Goal: Task Accomplishment & Management: Complete application form

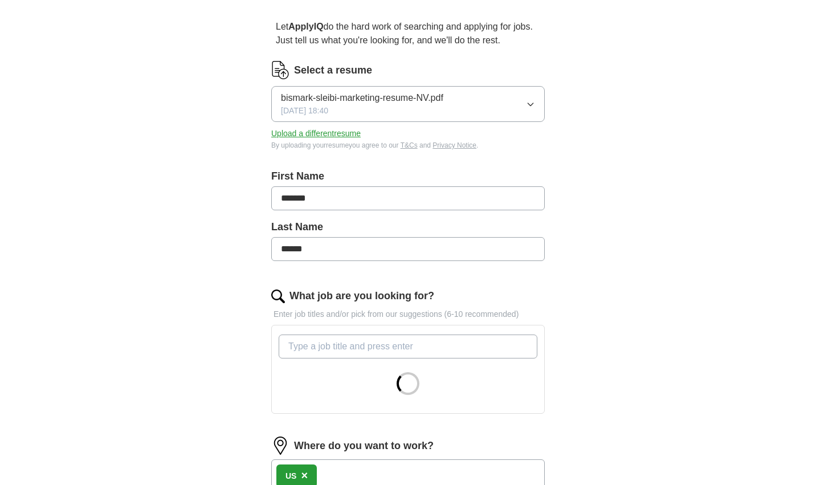
scroll to position [252, 0]
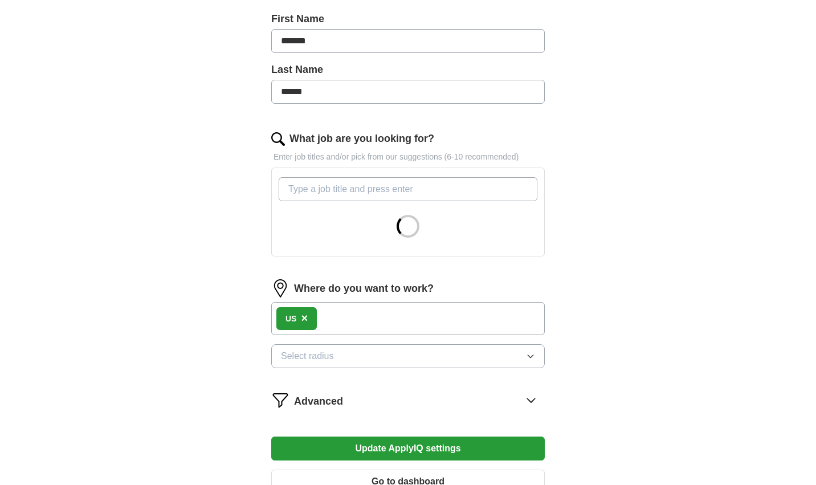
click at [419, 322] on div "US ×" at bounding box center [407, 318] width 273 height 33
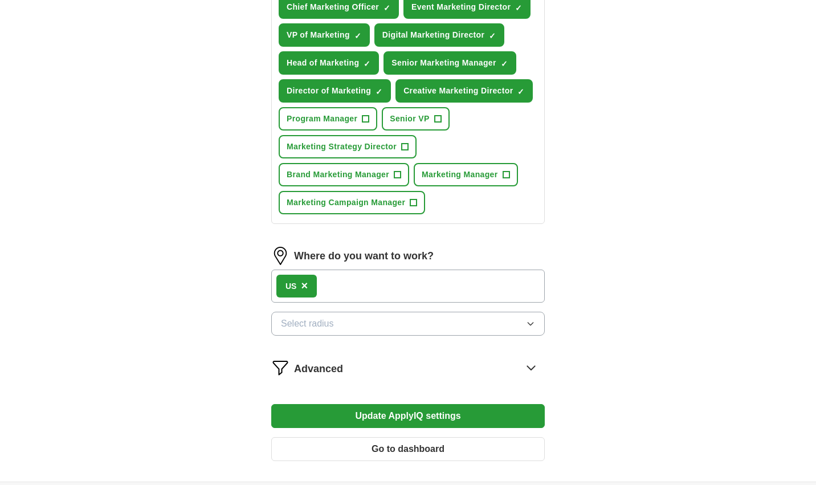
scroll to position [575, 0]
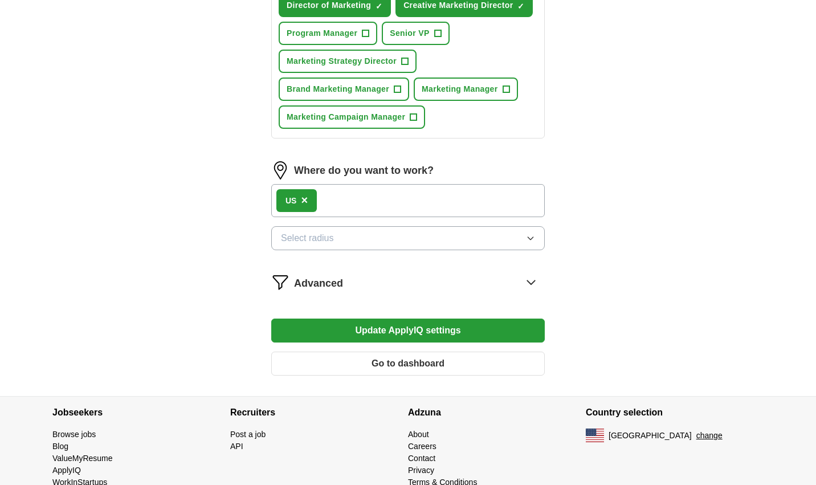
click at [354, 207] on div "US ×" at bounding box center [407, 200] width 273 height 33
click at [351, 199] on div "US ×" at bounding box center [407, 200] width 273 height 33
click at [307, 202] on span "×" at bounding box center [304, 200] width 7 height 13
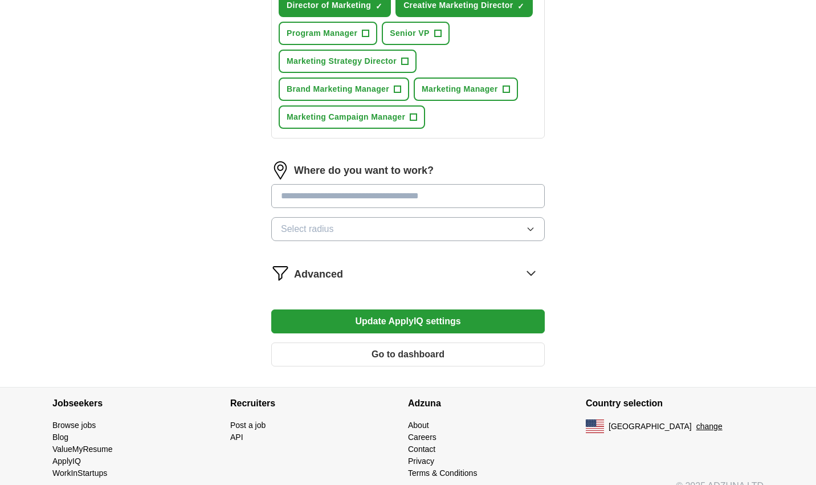
click at [356, 198] on input at bounding box center [407, 196] width 273 height 24
click at [357, 198] on input "******" at bounding box center [407, 196] width 273 height 24
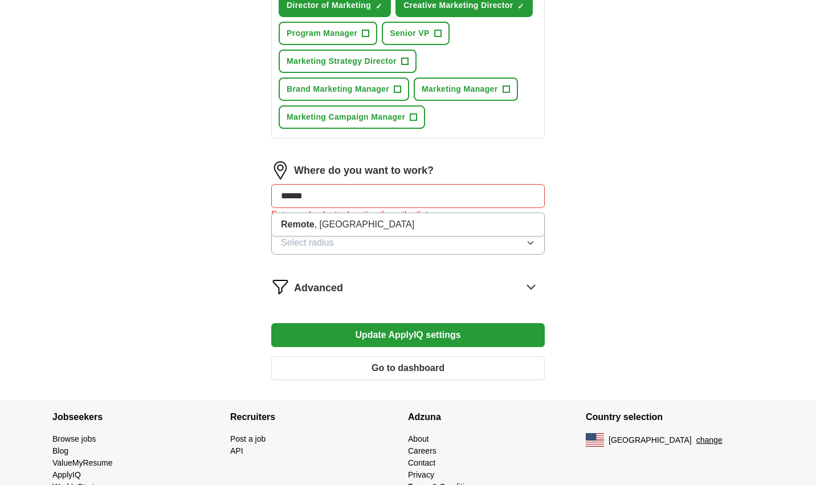
click at [342, 206] on input "******" at bounding box center [407, 196] width 273 height 24
drag, startPoint x: 297, startPoint y: 198, endPoint x: 258, endPoint y: 193, distance: 39.6
click at [271, 193] on input "******" at bounding box center [407, 196] width 273 height 24
type input "*********"
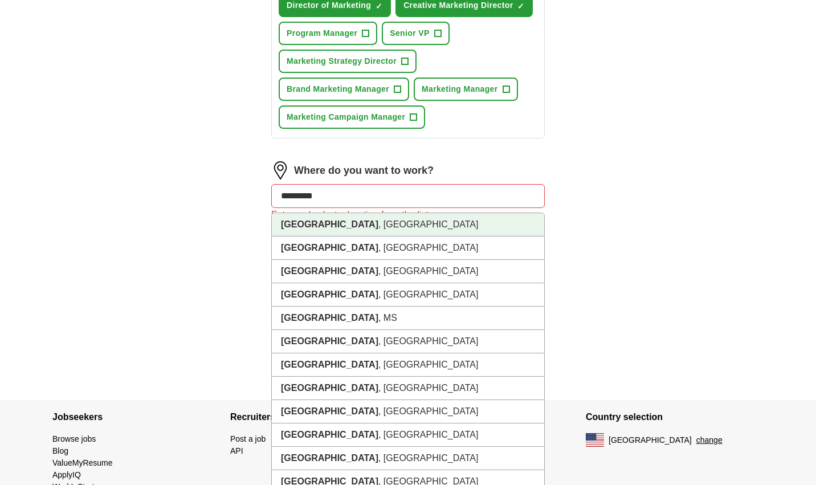
click at [344, 228] on li "[GEOGRAPHIC_DATA] , [GEOGRAPHIC_DATA]" at bounding box center [408, 224] width 272 height 23
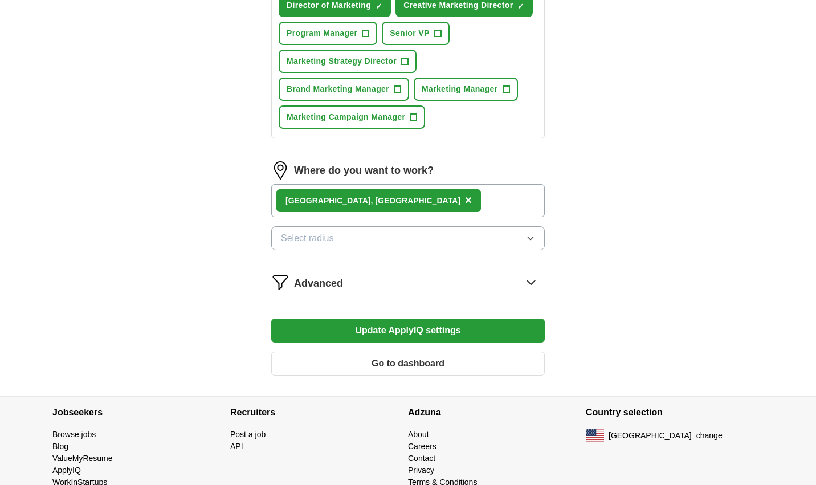
click at [382, 240] on button "Select radius" at bounding box center [407, 238] width 273 height 24
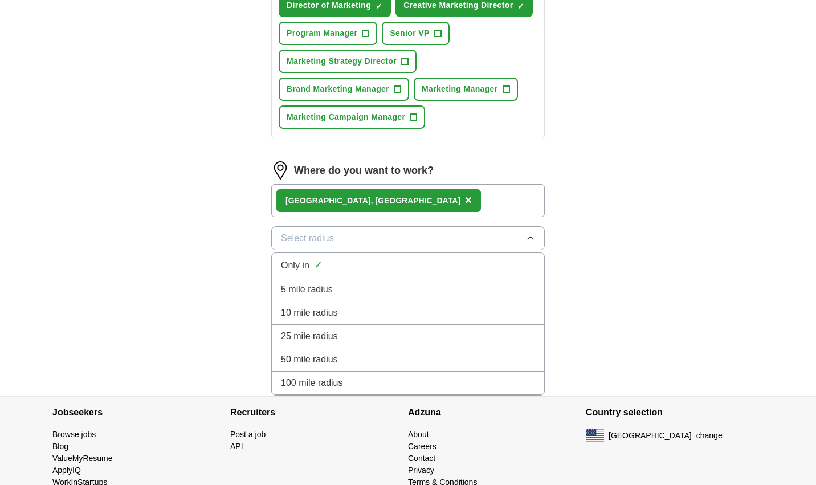
click at [351, 340] on div "25 mile radius" at bounding box center [408, 336] width 254 height 14
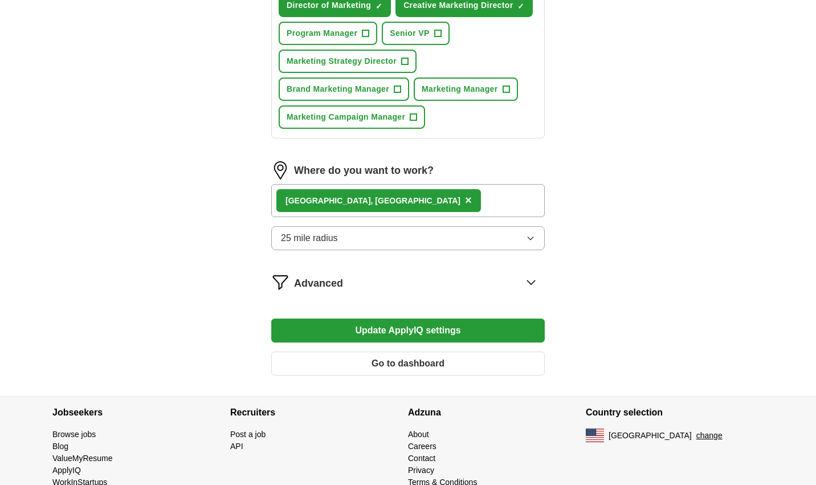
click at [443, 333] on button "Update ApplyIQ settings" at bounding box center [407, 330] width 273 height 24
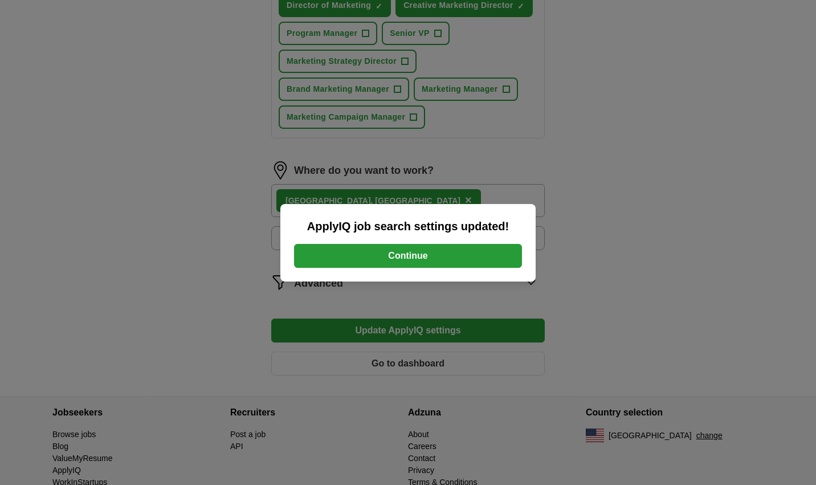
click at [415, 258] on button "Continue" at bounding box center [408, 256] width 228 height 24
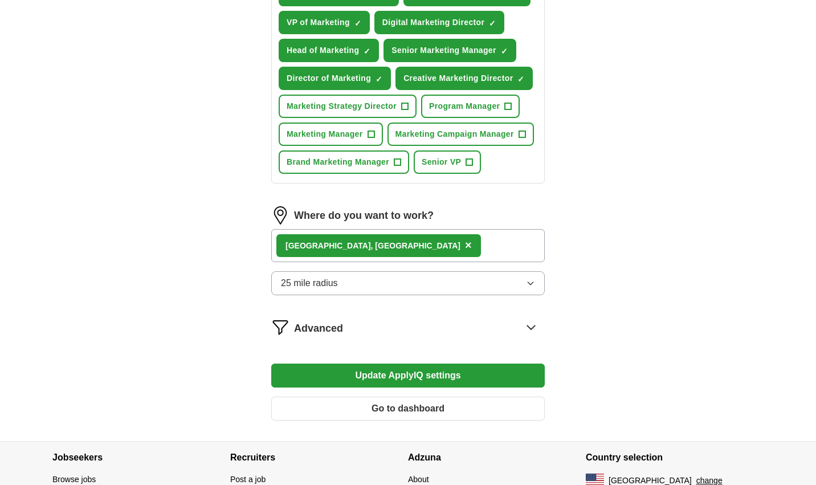
scroll to position [602, 0]
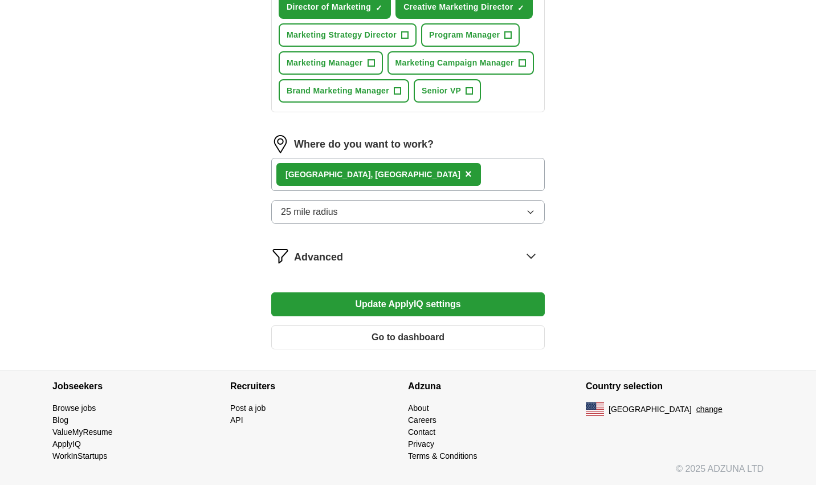
click at [537, 255] on icon at bounding box center [531, 256] width 18 height 18
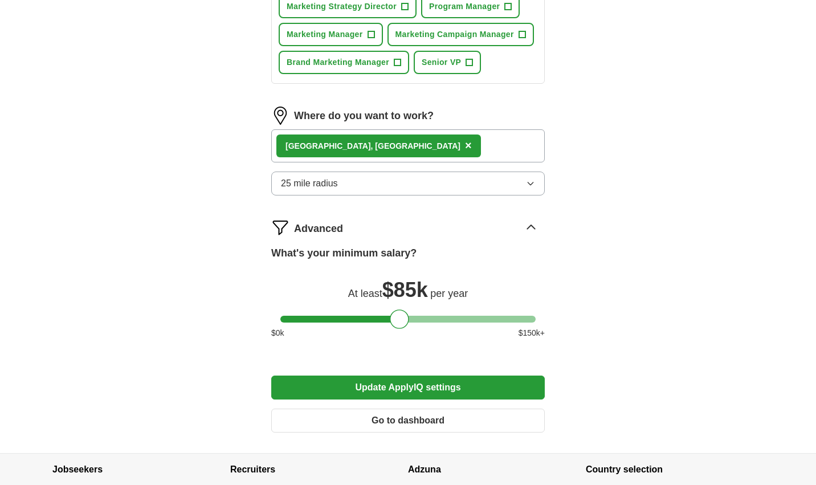
scroll to position [714, 0]
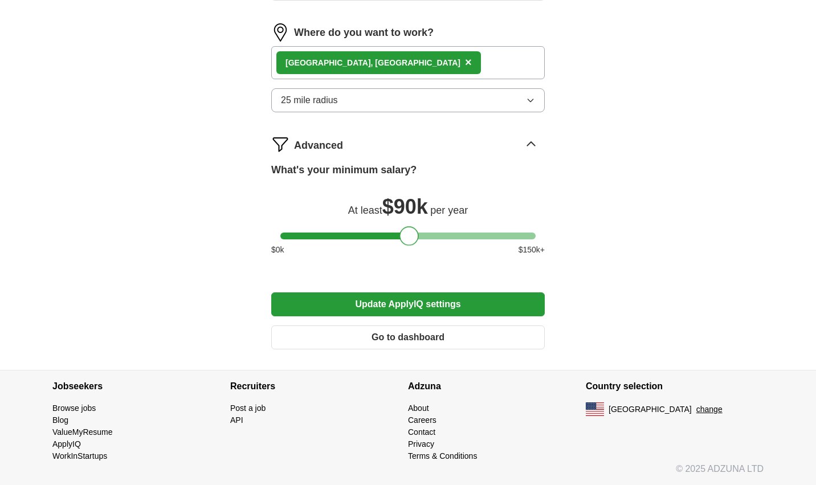
drag, startPoint x: 398, startPoint y: 235, endPoint x: 408, endPoint y: 235, distance: 10.3
click at [408, 235] on div at bounding box center [408, 235] width 19 height 19
drag, startPoint x: 411, startPoint y: 237, endPoint x: 402, endPoint y: 238, distance: 9.1
click at [402, 238] on div at bounding box center [399, 235] width 19 height 19
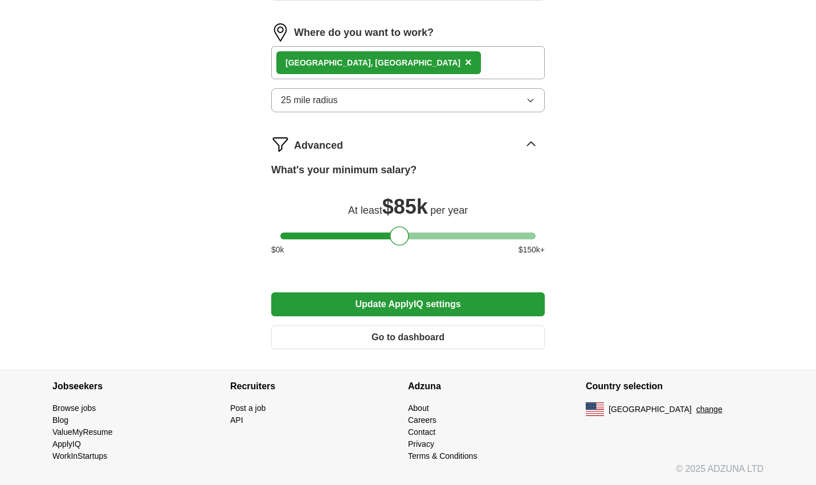
drag, startPoint x: 414, startPoint y: 324, endPoint x: 445, endPoint y: 325, distance: 30.8
click at [414, 316] on button "Update ApplyIQ settings" at bounding box center [407, 304] width 273 height 24
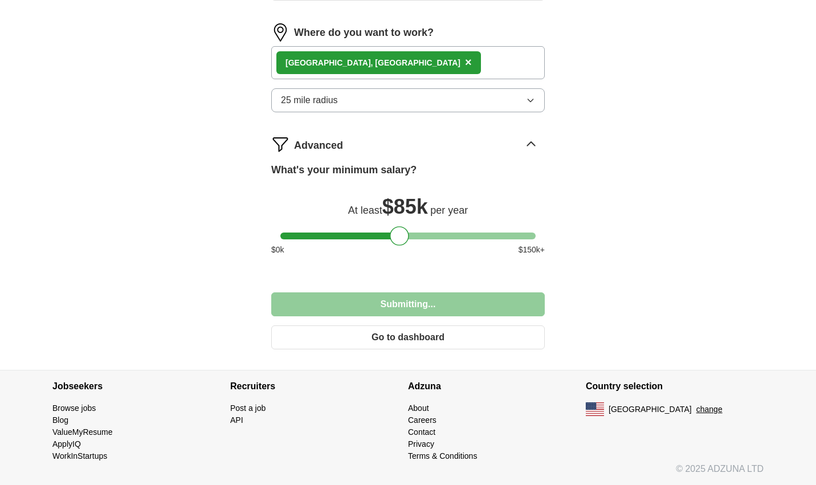
scroll to position [691, 0]
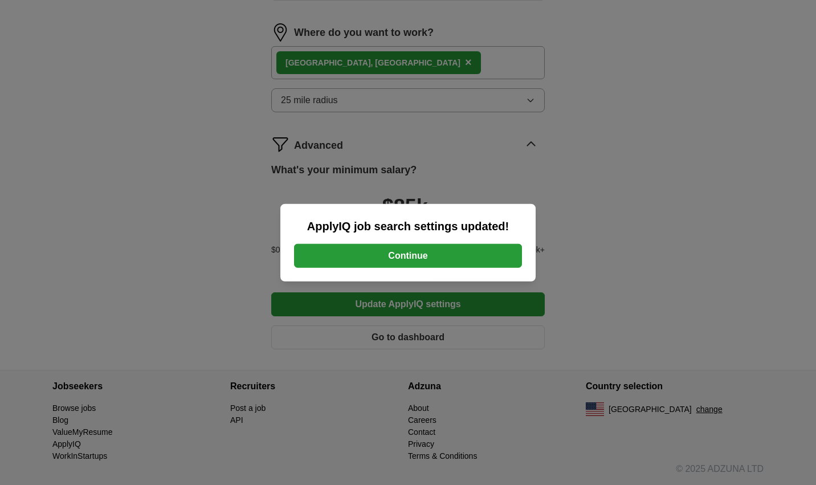
click at [447, 256] on button "Continue" at bounding box center [408, 256] width 228 height 24
